Goal: Check status: Check status

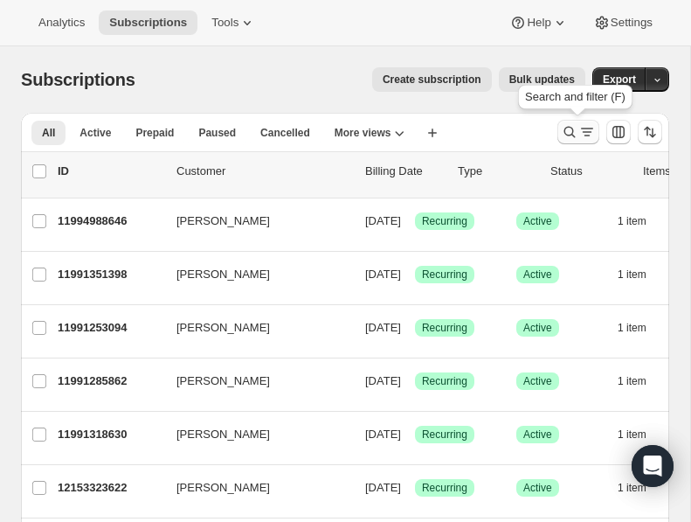
click at [582, 136] on icon "Search and filter results" at bounding box center [587, 131] width 17 height 17
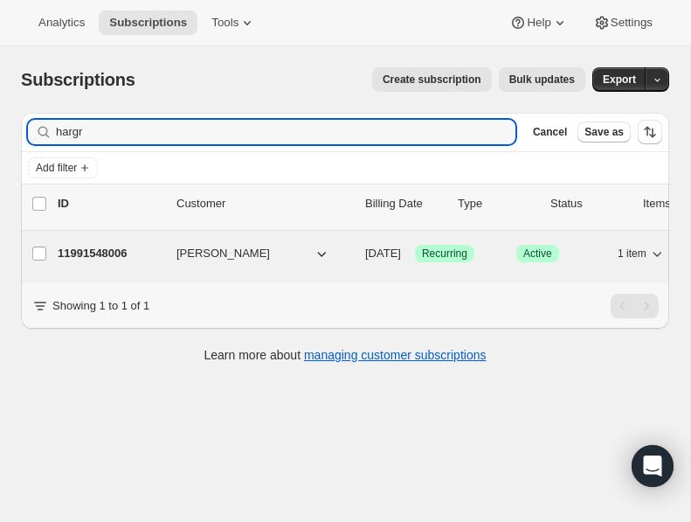
type input "hargr"
click at [249, 247] on span "[PERSON_NAME]" at bounding box center [224, 253] width 94 height 17
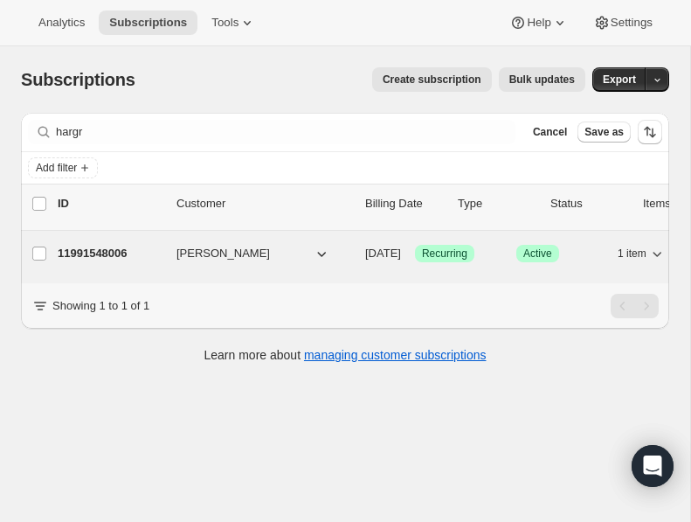
click at [94, 253] on p "11991548006" at bounding box center [110, 253] width 105 height 17
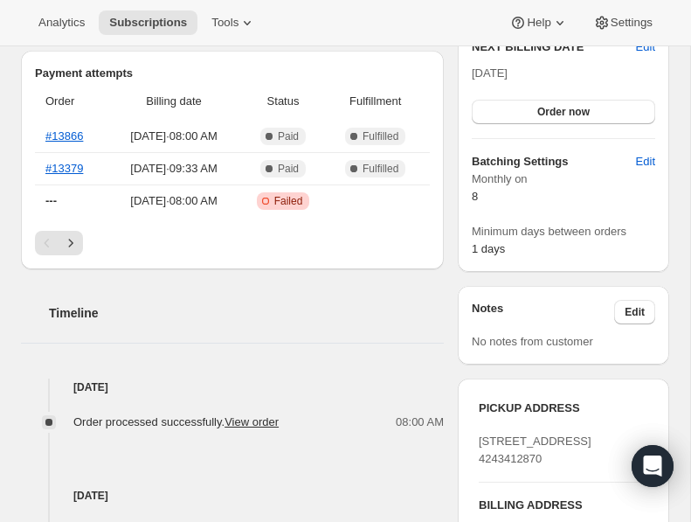
scroll to position [483, 0]
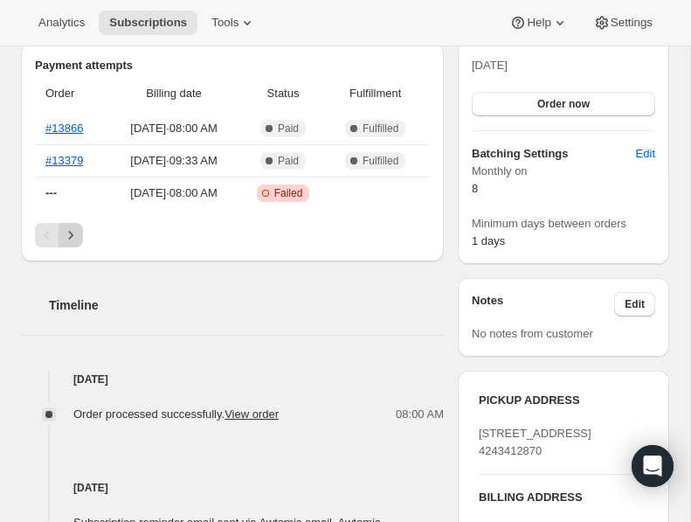
click at [69, 239] on icon "Next" at bounding box center [71, 235] width 4 height 8
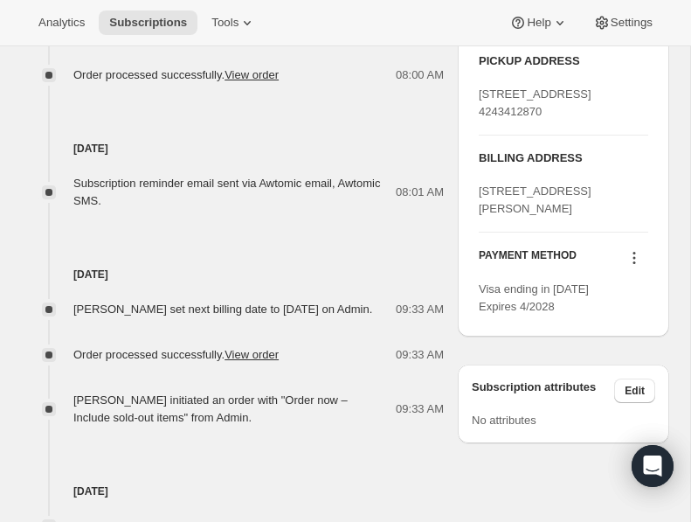
scroll to position [825, 0]
